Goal: Information Seeking & Learning: Learn about a topic

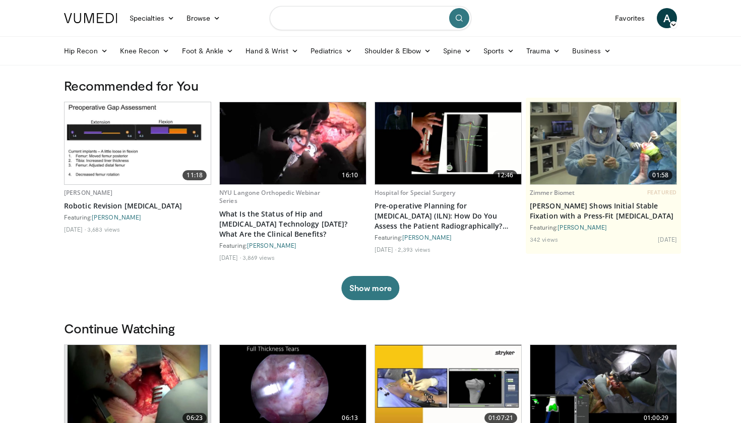
click at [354, 19] on input "Search topics, interventions" at bounding box center [371, 18] width 202 height 24
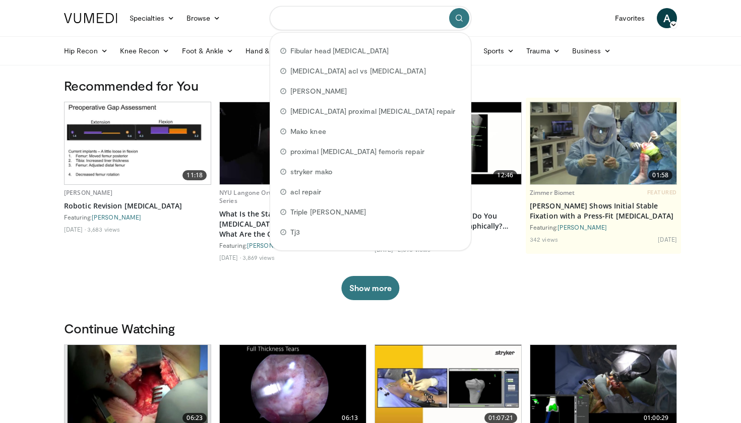
type input "*"
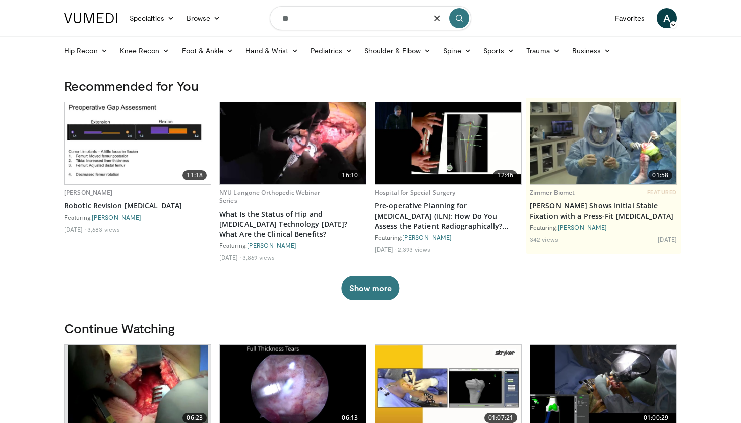
type input "*"
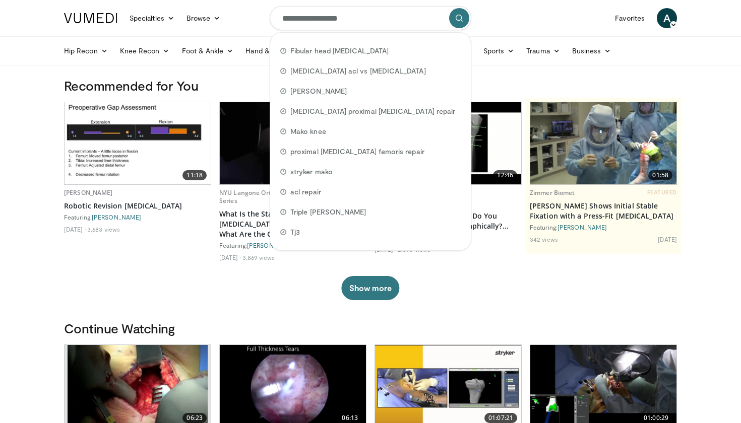
type input "**********"
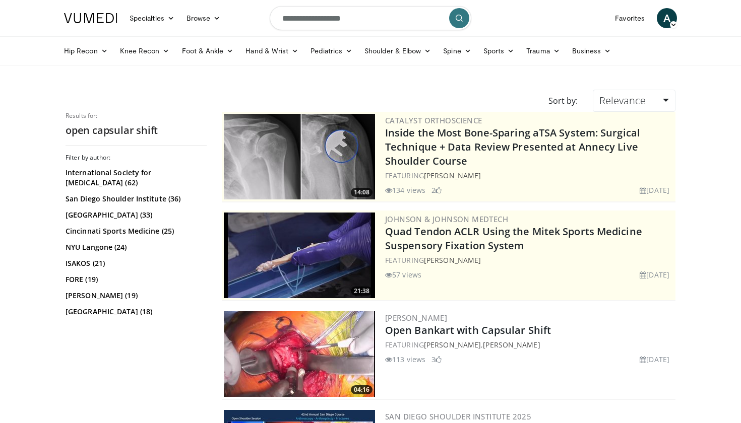
scroll to position [77, 0]
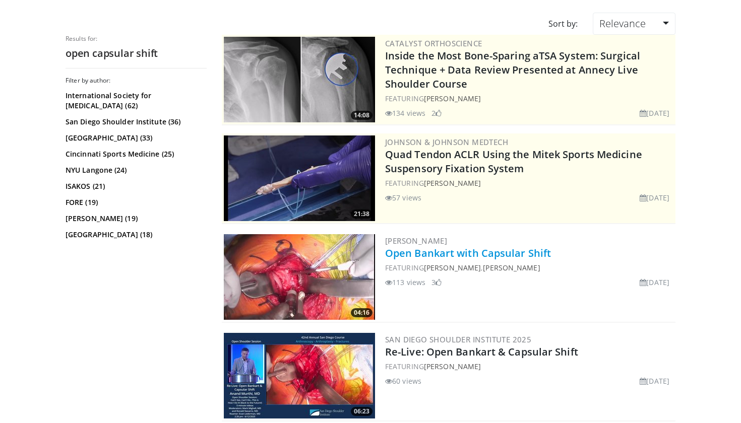
click at [476, 256] on link "Open Bankart with Capsular Shift" at bounding box center [468, 253] width 166 height 14
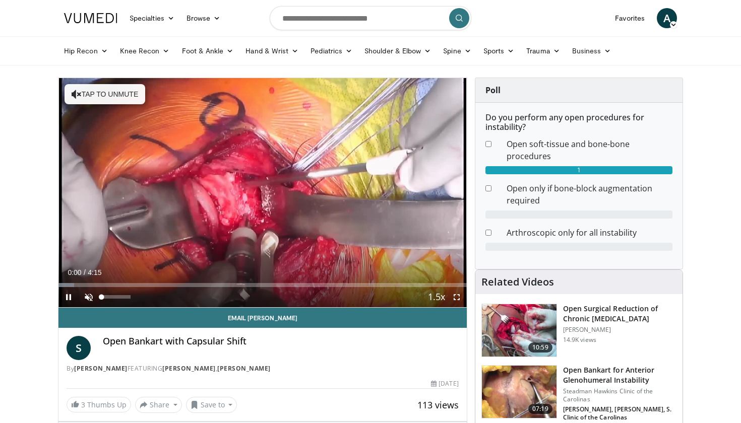
click at [87, 296] on span "Video Player" at bounding box center [89, 297] width 20 height 20
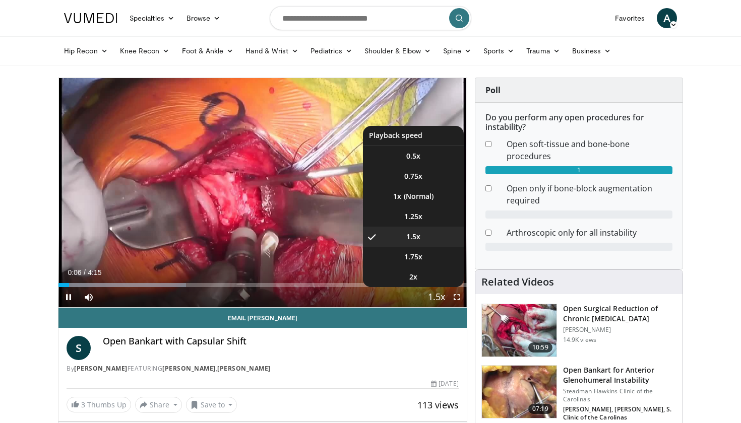
click at [439, 294] on span "Video Player" at bounding box center [436, 298] width 14 height 20
click at [417, 203] on li "1x" at bounding box center [413, 196] width 101 height 20
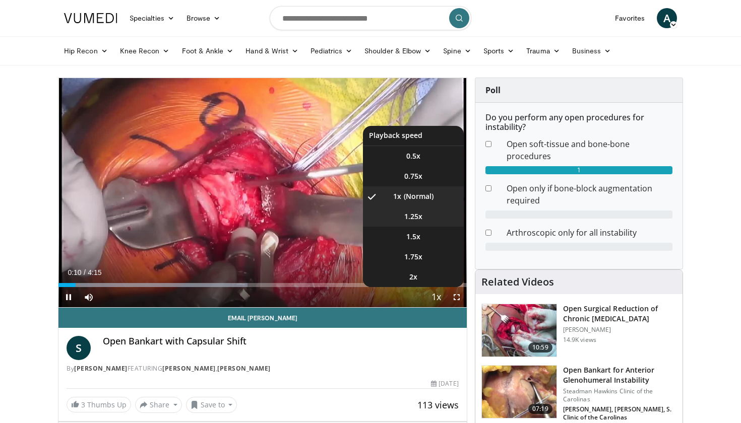
click at [418, 217] on span "1.25x" at bounding box center [413, 217] width 18 height 10
